Goal: Communication & Community: Connect with others

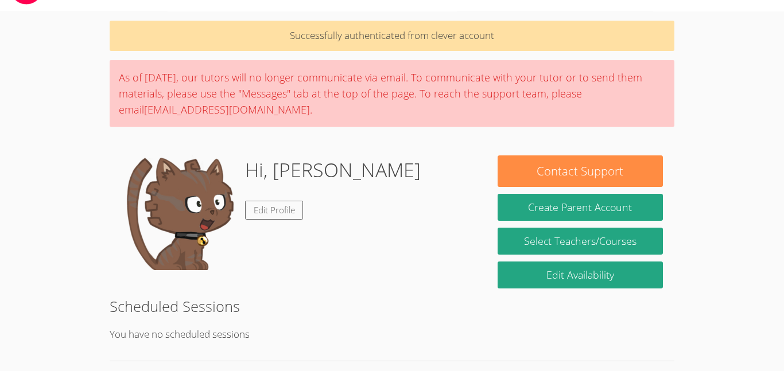
scroll to position [214, 0]
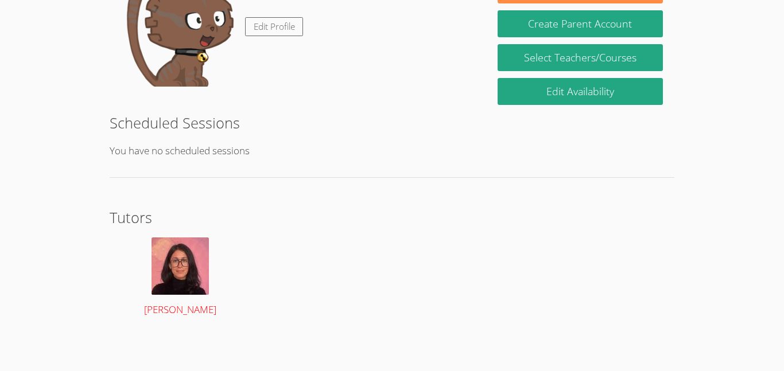
click at [171, 281] on img at bounding box center [179, 266] width 57 height 57
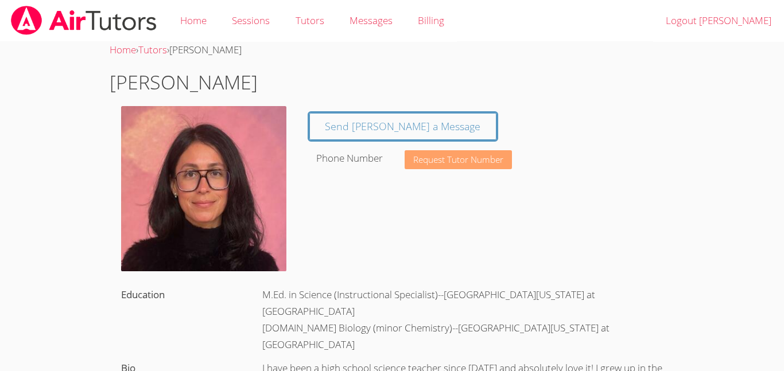
click at [433, 168] on button "Request Tutor Number" at bounding box center [457, 159] width 107 height 19
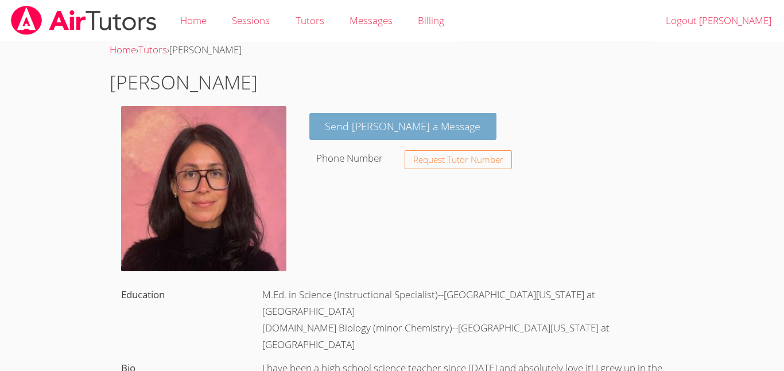
click at [426, 132] on link "Send [PERSON_NAME] a Message" at bounding box center [403, 126] width 188 height 27
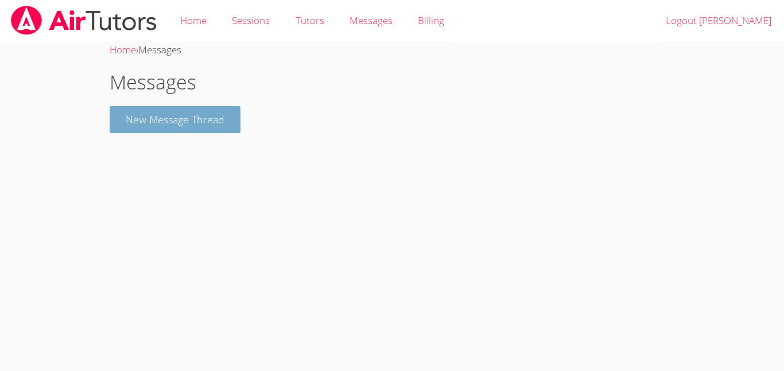
click at [168, 123] on button "New Message Thread" at bounding box center [175, 119] width 131 height 27
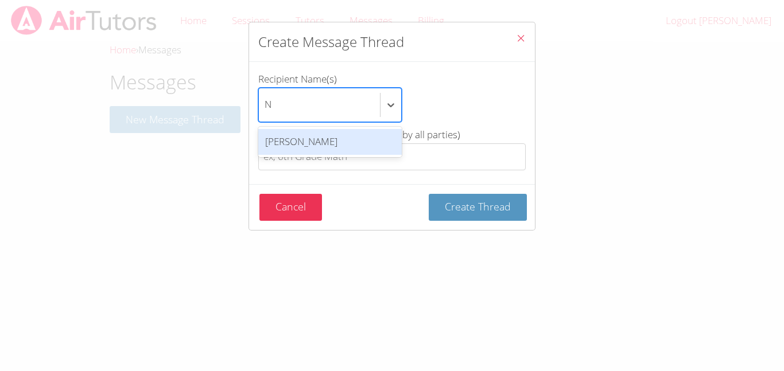
type input "Na"
click at [294, 148] on div "[PERSON_NAME]" at bounding box center [329, 142] width 143 height 26
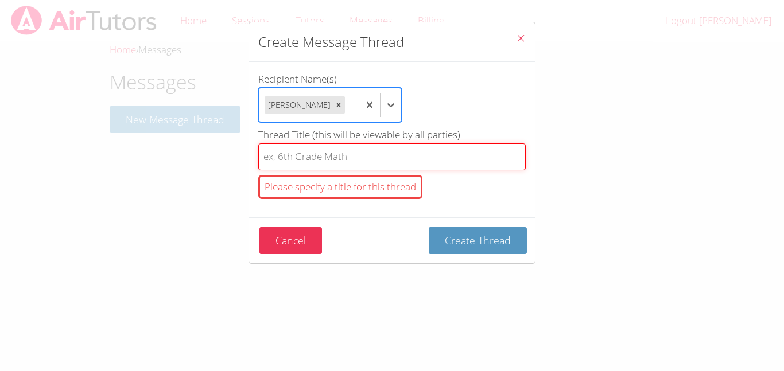
click at [279, 145] on input "Thread Title (this will be viewable by all parties) Please specify a title for …" at bounding box center [391, 156] width 267 height 27
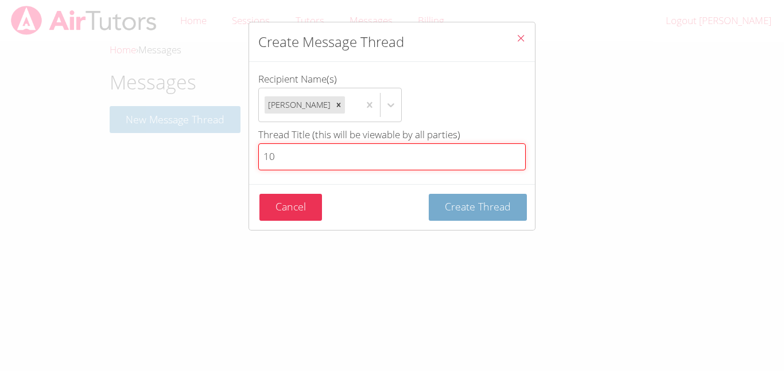
type input "10"
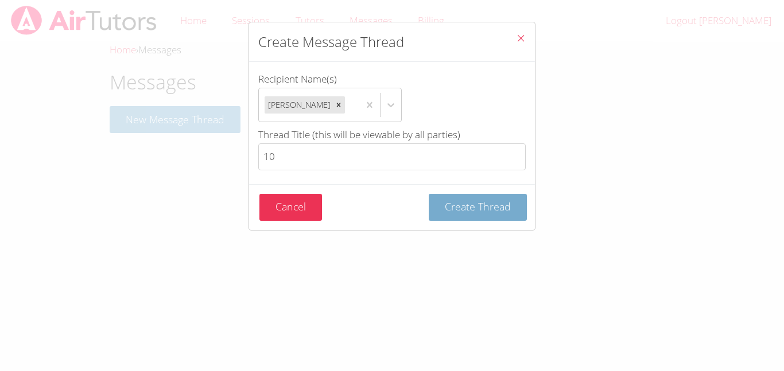
click at [474, 216] on button "Create Thread" at bounding box center [478, 207] width 98 height 27
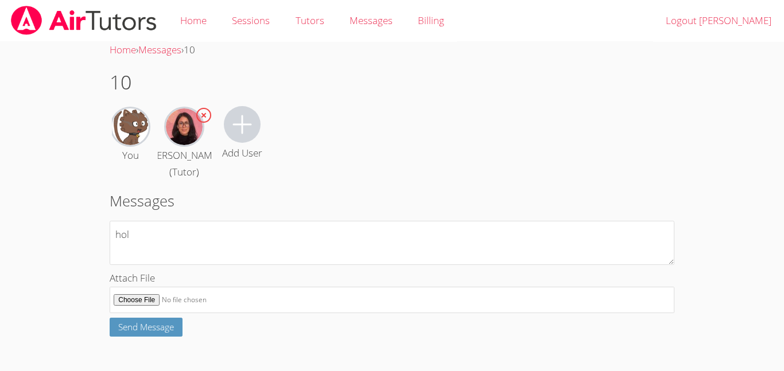
click at [430, 212] on div "Messages hol Attach File Send Message" at bounding box center [392, 263] width 565 height 147
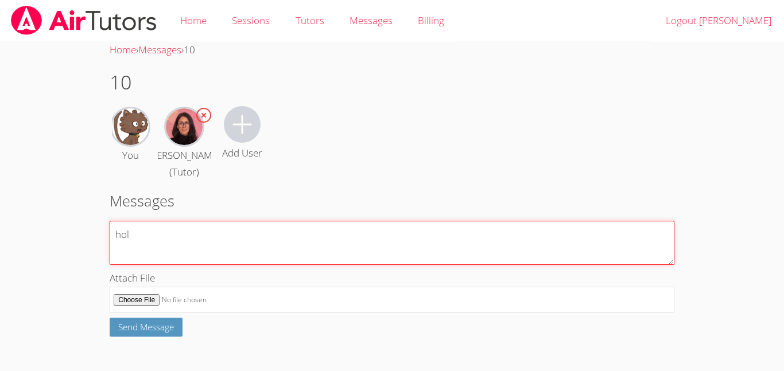
click at [136, 235] on textarea "hol" at bounding box center [392, 243] width 565 height 44
type textarea "hola mrs soy yo nayeli"
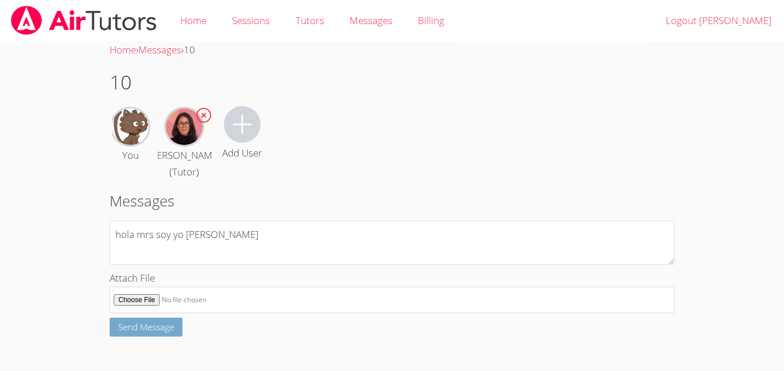
click at [133, 334] on button "Send Message" at bounding box center [146, 327] width 73 height 19
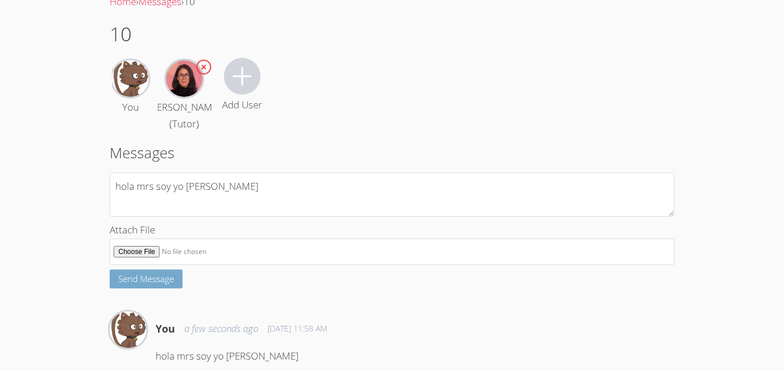
scroll to position [88, 0]
